Goal: Task Accomplishment & Management: Manage account settings

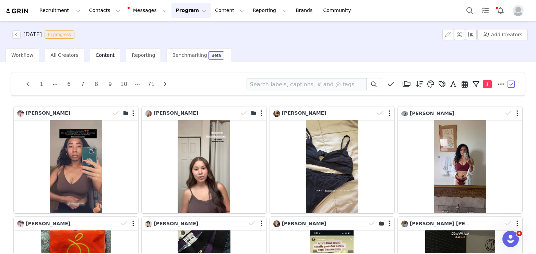
click at [176, 10] on button "Program Program" at bounding box center [190, 10] width 39 height 15
click at [175, 27] on p "Activations" at bounding box center [179, 30] width 26 height 7
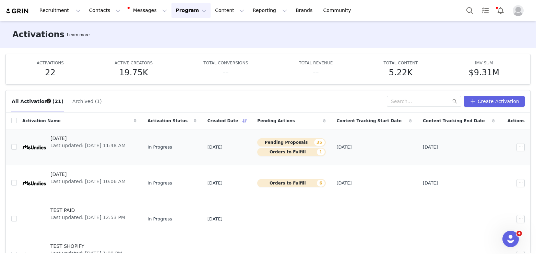
click at [87, 145] on span "Last updated: [DATE] 11:48 AM" at bounding box center [87, 145] width 75 height 7
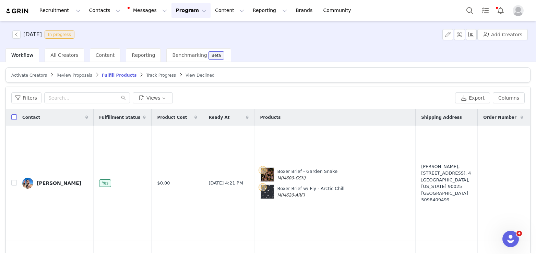
click at [13, 116] on input "checkbox" at bounding box center [13, 116] width 5 height 5
checkbox input "true"
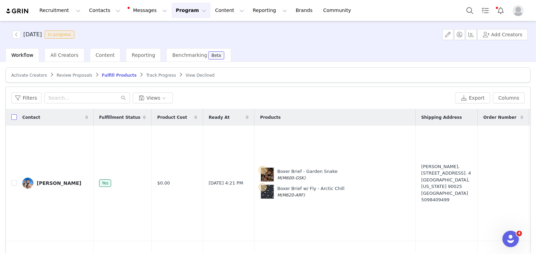
checkbox input "true"
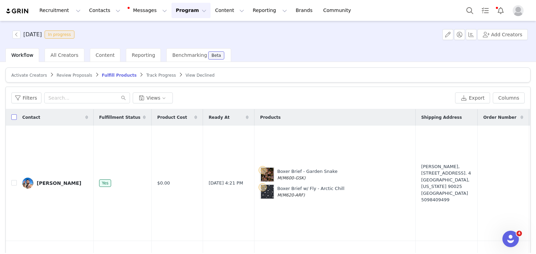
checkbox input "true"
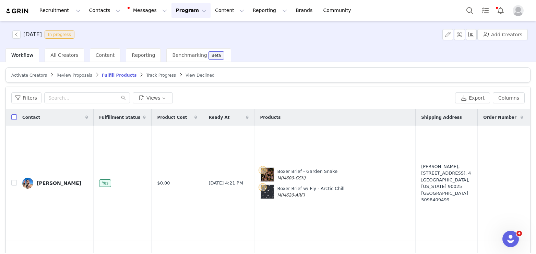
checkbox input "true"
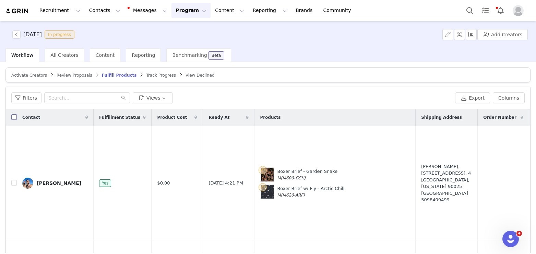
checkbox input "true"
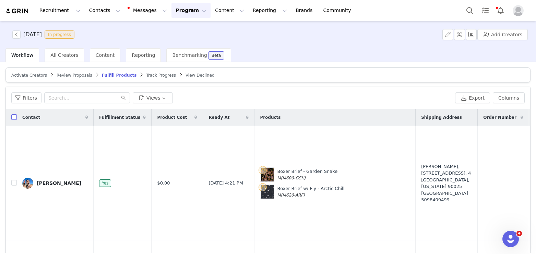
checkbox input "true"
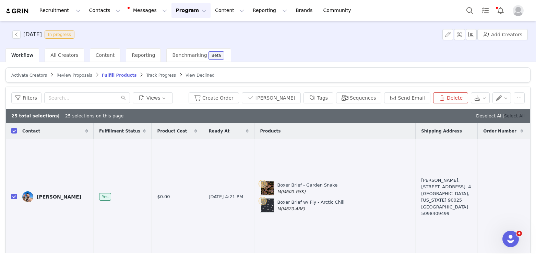
click at [513, 114] on link "Select All" at bounding box center [514, 115] width 21 height 5
